Goal: Find specific fact: Find specific fact

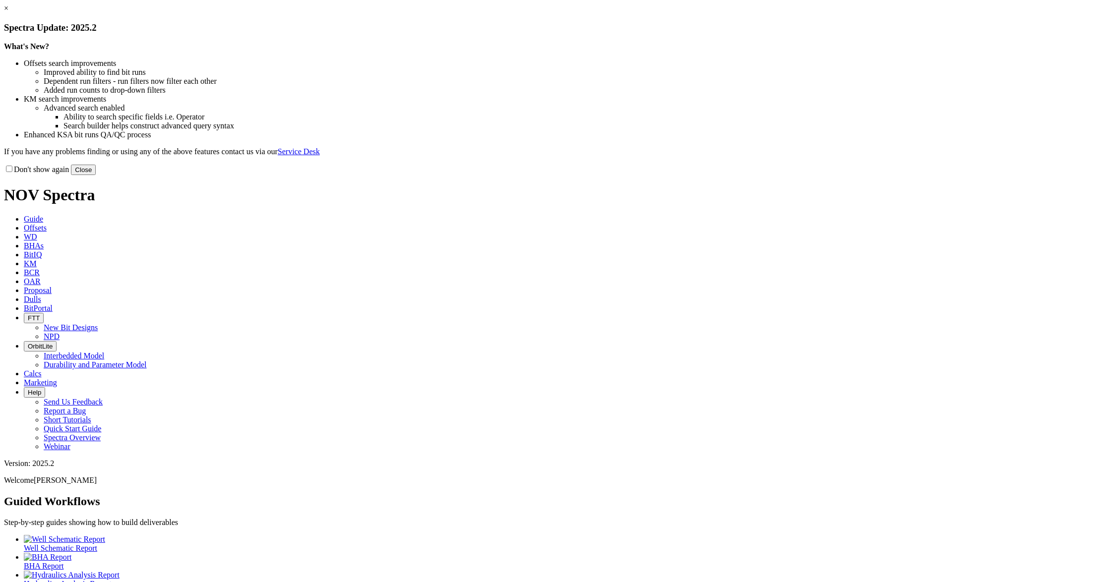
click at [8, 12] on link "×" at bounding box center [6, 8] width 4 height 8
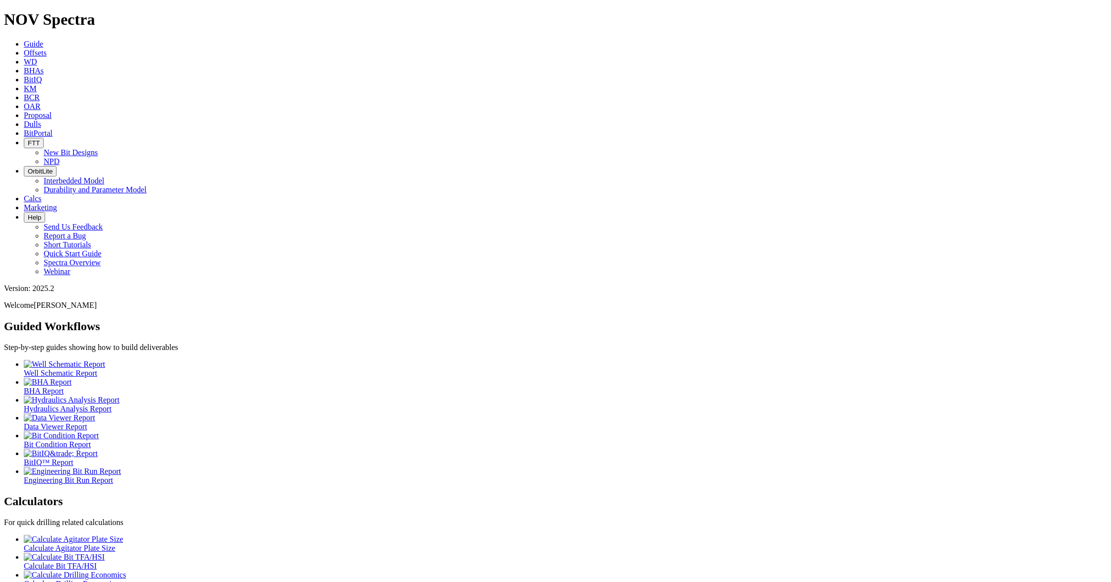
click at [41, 120] on link "Dulls" at bounding box center [32, 124] width 17 height 8
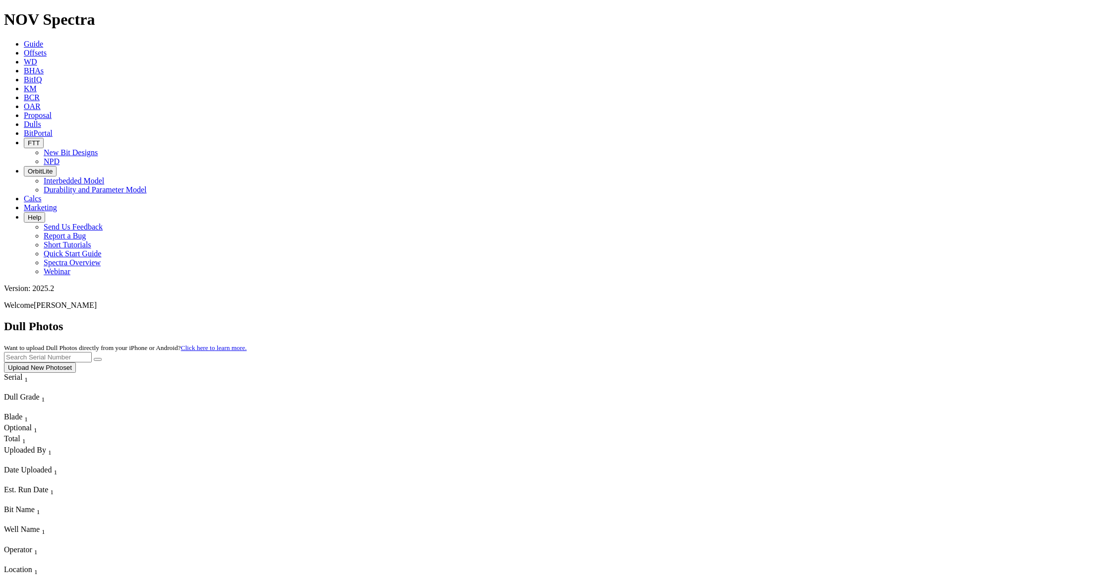
click at [24, 49] on icon at bounding box center [24, 53] width 0 height 8
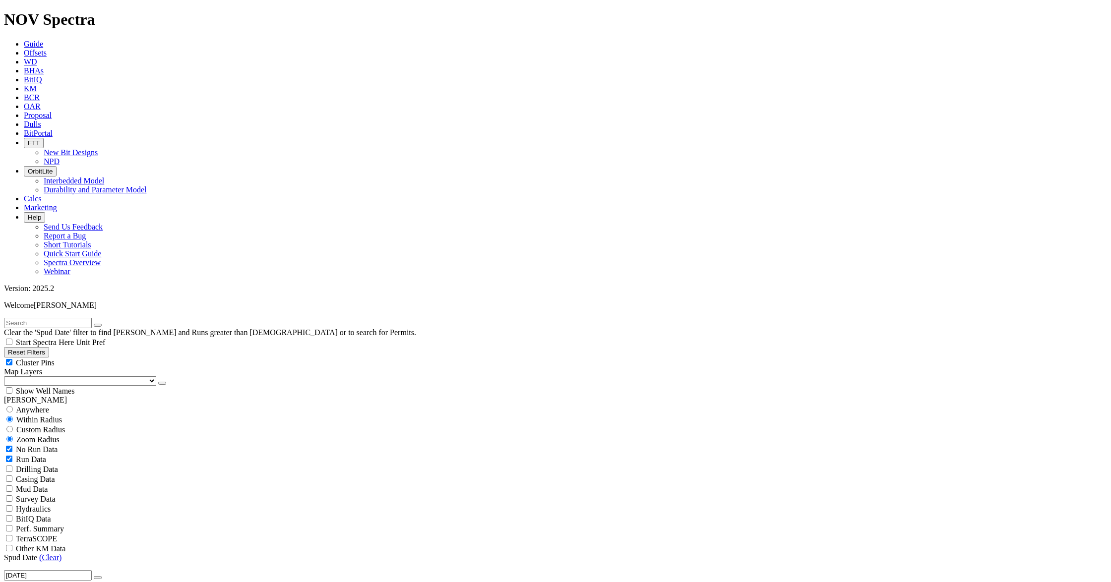
click at [92, 318] on input "text" at bounding box center [48, 323] width 88 height 10
click at [34, 406] on span "Anywhere" at bounding box center [32, 410] width 33 height 8
radio input "true"
radio input "false"
click at [40, 376] on select "US Counties [GEOGRAPHIC_DATA], [GEOGRAPHIC_DATA] [GEOGRAPHIC_DATA], [GEOGRAPHIC…" at bounding box center [80, 380] width 152 height 9
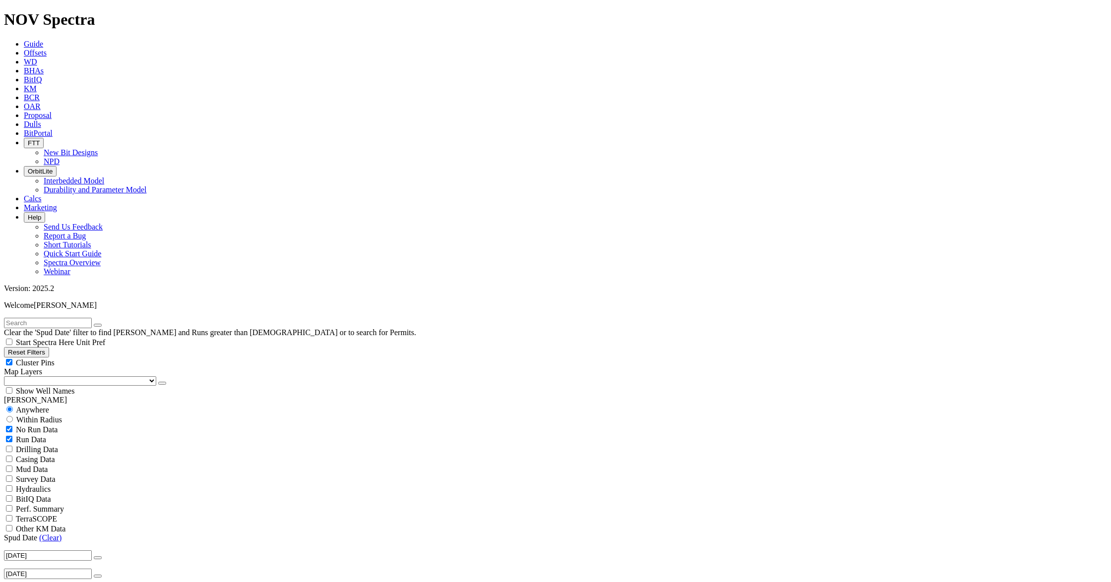
click at [59, 318] on input "text" at bounding box center [48, 323] width 88 height 10
type input "a317296"
click at [104, 324] on button "submit" at bounding box center [108, 325] width 8 height 3
radio input "false"
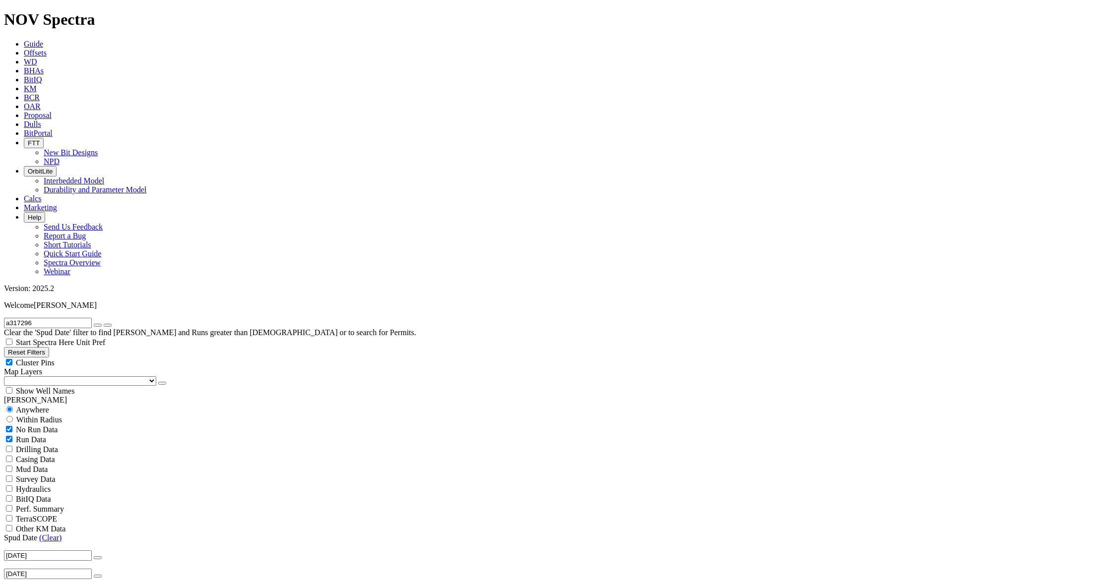
radio input "true"
click at [108, 325] on icon "submit" at bounding box center [108, 325] width 0 height 0
click at [33, 406] on span "Anywhere" at bounding box center [32, 410] width 33 height 8
radio input "true"
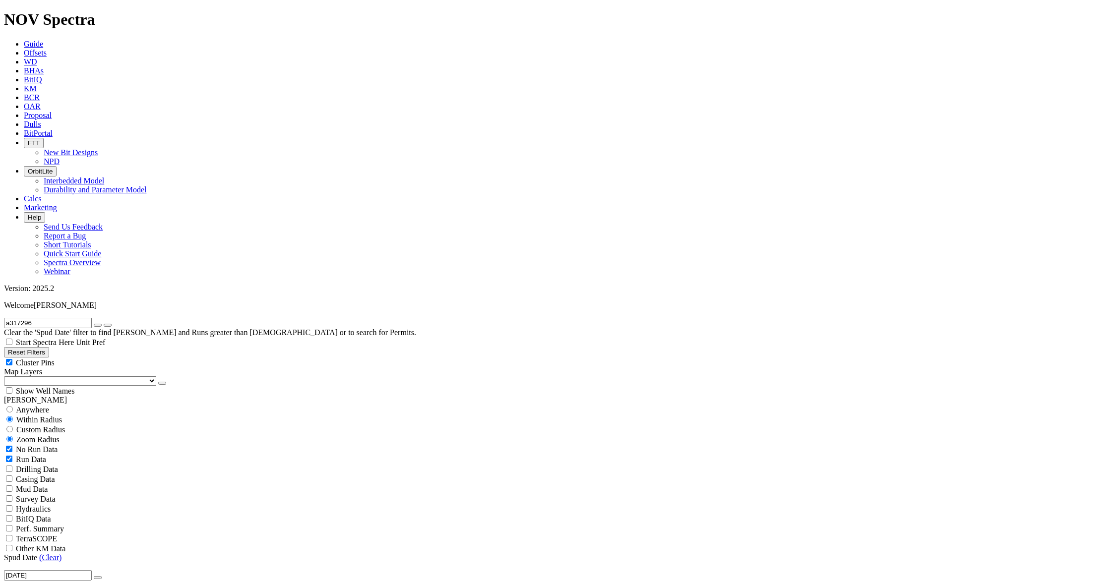
radio input "false"
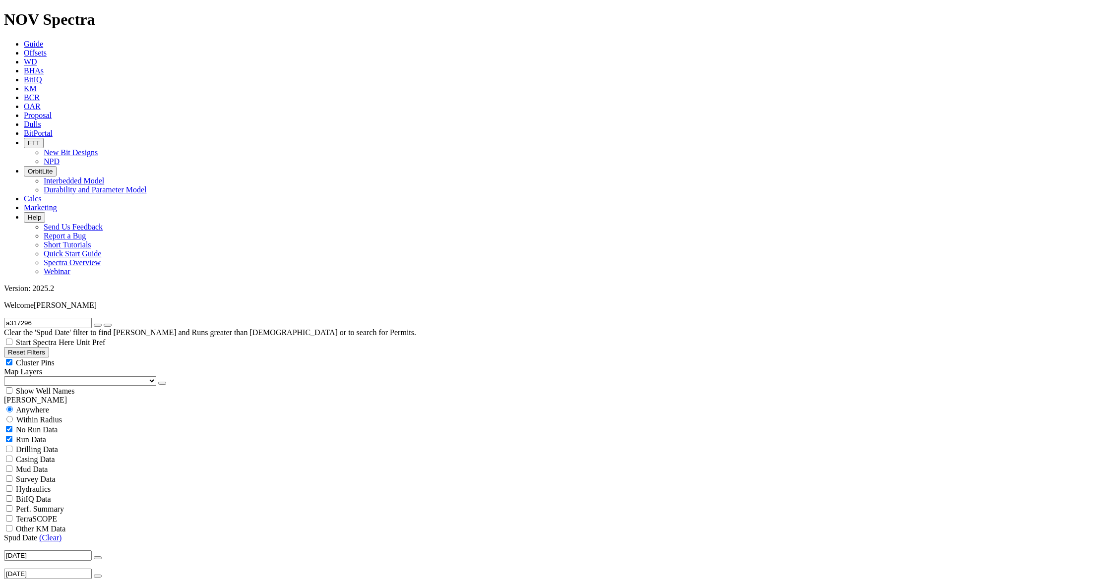
drag, startPoint x: 1006, startPoint y: 243, endPoint x: 981, endPoint y: 246, distance: 26.0
copy span "A317296"
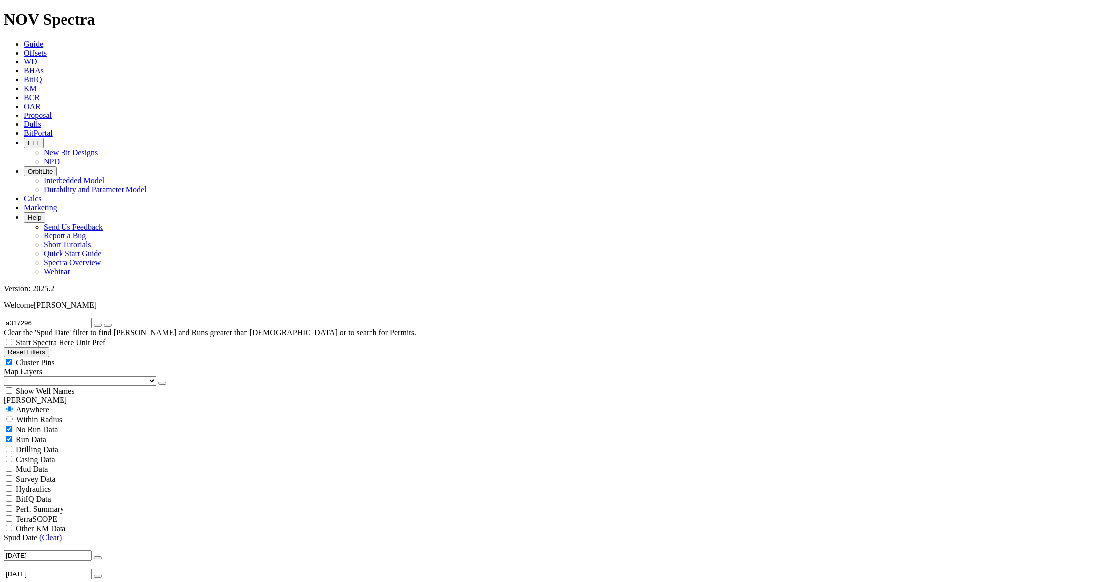
click at [24, 120] on icon at bounding box center [24, 124] width 0 height 8
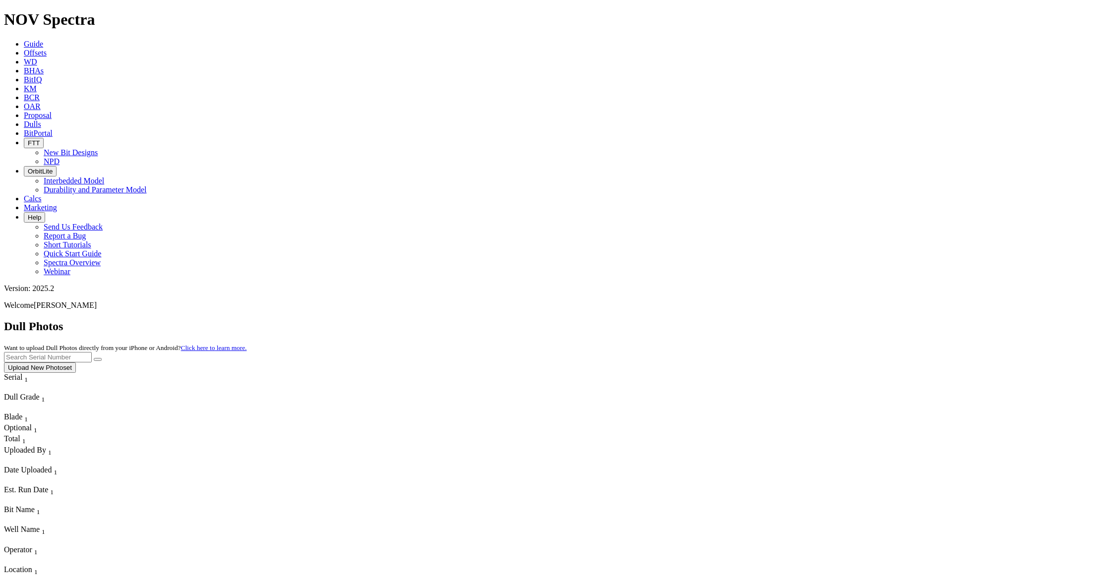
click at [92, 352] on input "text" at bounding box center [48, 357] width 88 height 10
paste input "A317296"
type input "A317296"
click at [102, 358] on button "submit" at bounding box center [98, 359] width 8 height 3
